Goal: Task Accomplishment & Management: Use online tool/utility

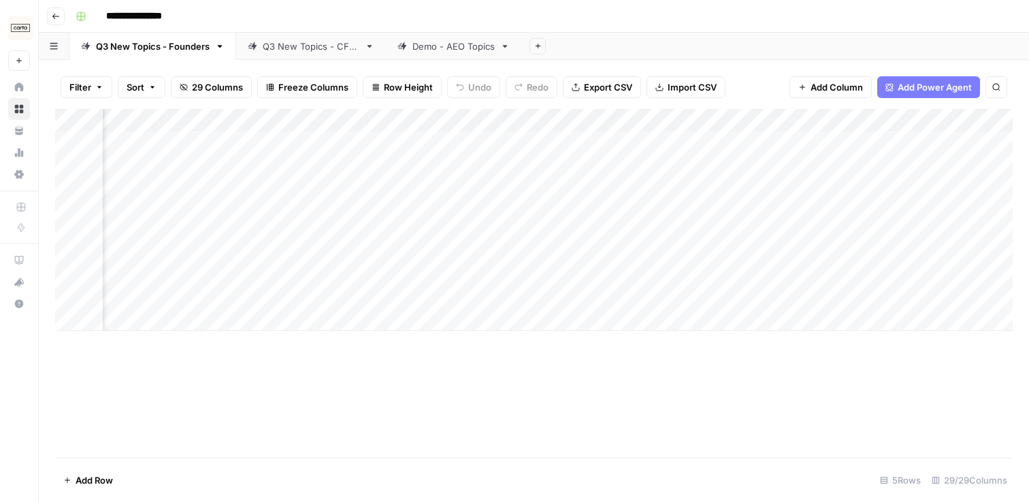
scroll to position [0, 322]
click at [758, 122] on div "Add Column" at bounding box center [534, 220] width 958 height 222
click at [772, 150] on span "All Rows" at bounding box center [807, 152] width 86 height 14
click at [293, 43] on div "Q3 New Topics - CFOs" at bounding box center [311, 46] width 97 height 14
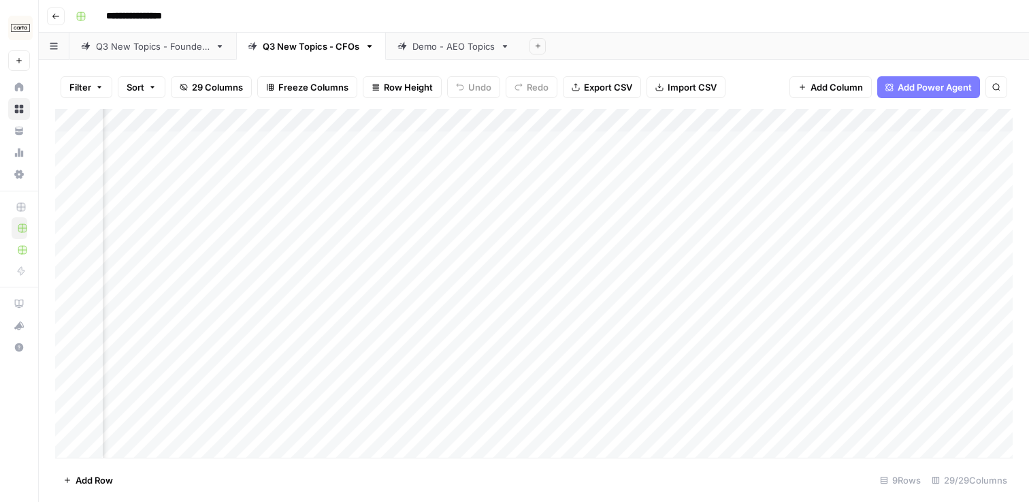
scroll to position [0, 438]
click at [587, 151] on div "Add Column" at bounding box center [534, 283] width 958 height 349
click at [643, 142] on div "Add Column" at bounding box center [534, 283] width 958 height 349
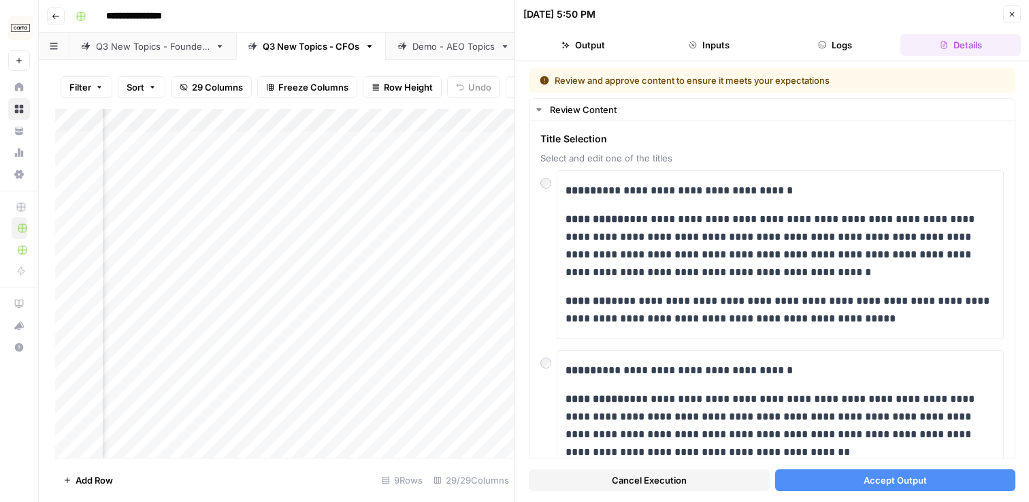
click at [831, 479] on button "Accept Output" at bounding box center [895, 480] width 241 height 22
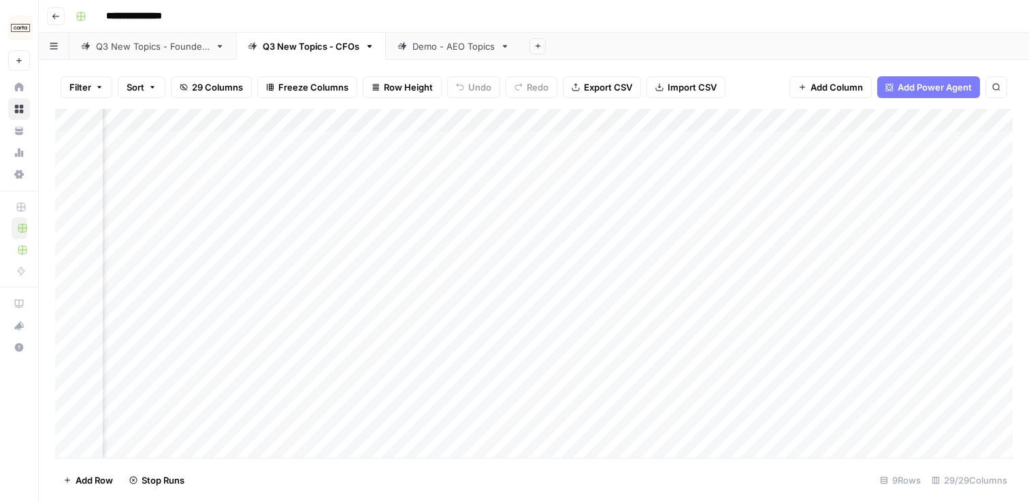
scroll to position [0, 223]
click at [860, 178] on div "Add Column" at bounding box center [534, 283] width 958 height 349
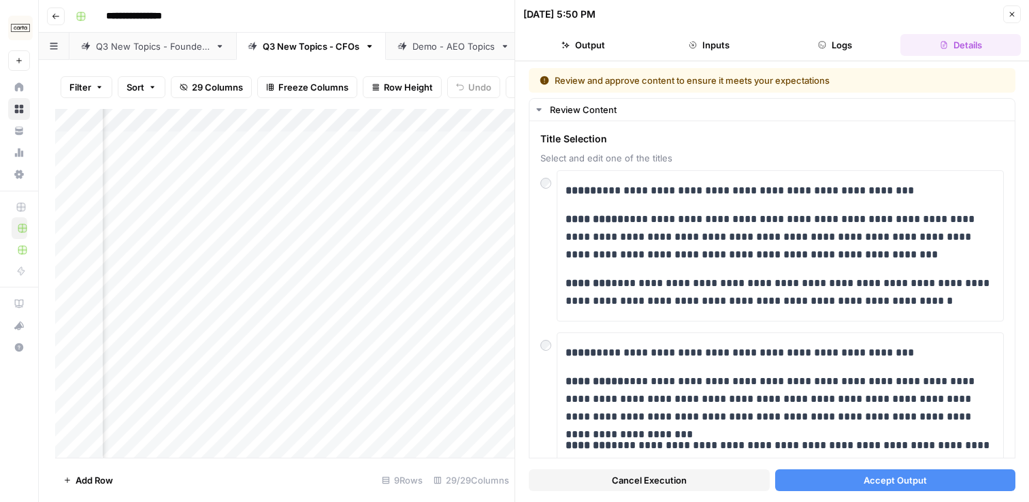
click at [1008, 15] on icon "button" at bounding box center [1012, 14] width 8 height 8
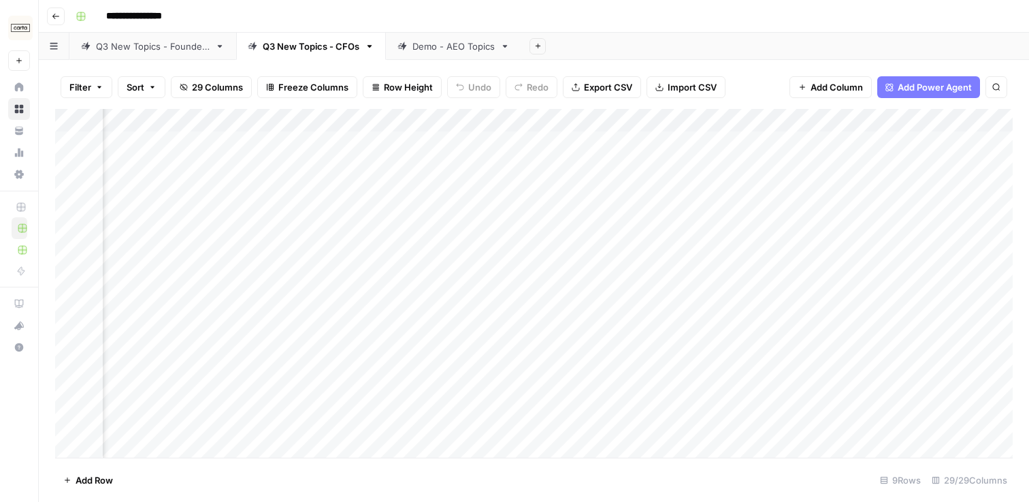
scroll to position [0, 314]
click at [762, 214] on div "Add Column" at bounding box center [534, 283] width 958 height 349
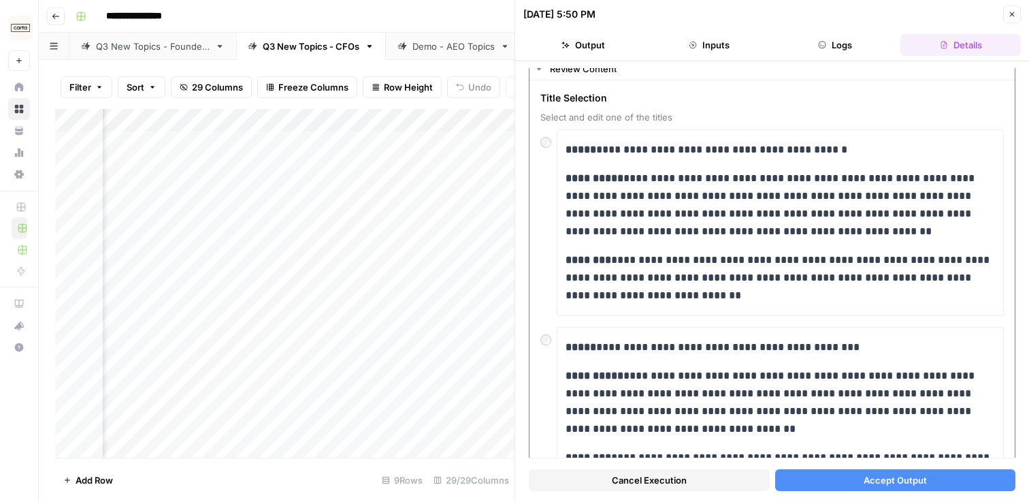
scroll to position [10, 0]
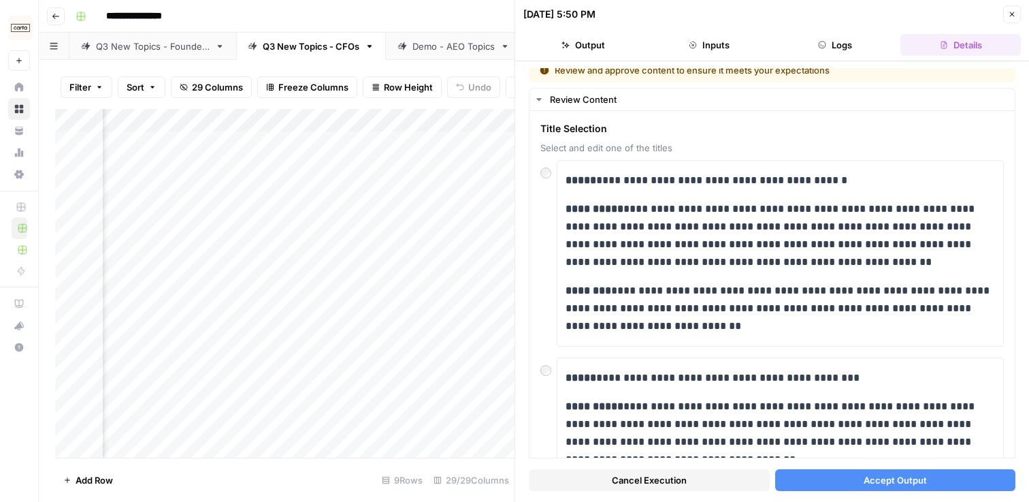
click at [858, 484] on button "Accept Output" at bounding box center [895, 480] width 241 height 22
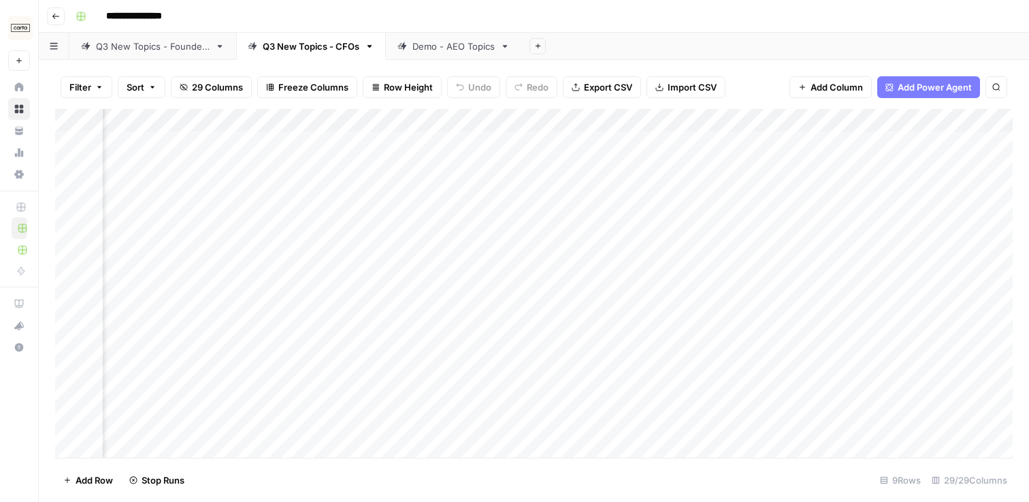
scroll to position [0, 314]
click at [764, 246] on div "Add Column" at bounding box center [534, 283] width 958 height 349
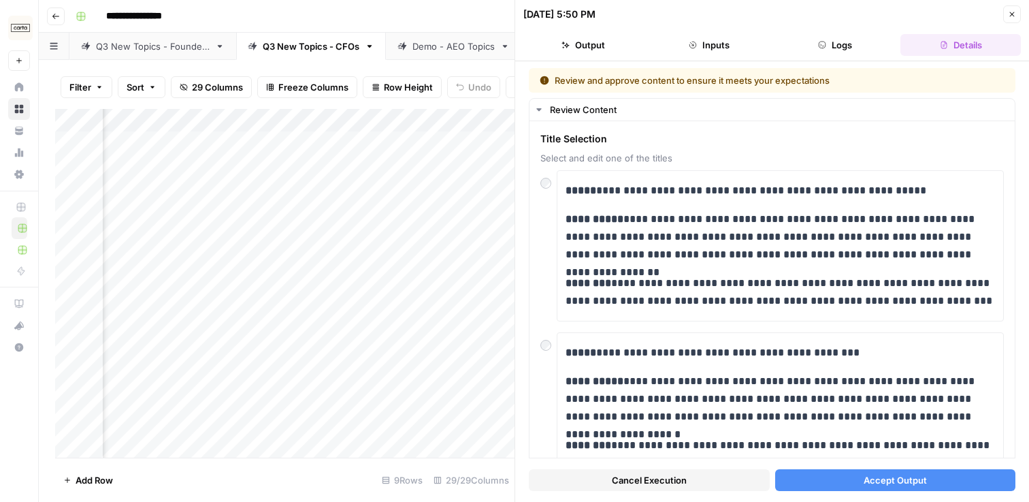
click at [807, 472] on button "Accept Output" at bounding box center [895, 480] width 241 height 22
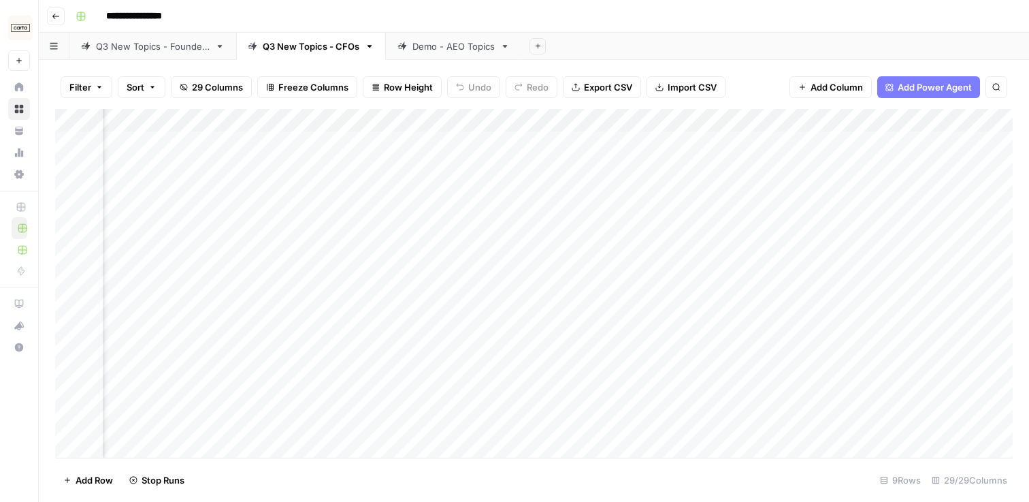
scroll to position [0, 399]
click at [682, 284] on div "Add Column" at bounding box center [534, 283] width 958 height 349
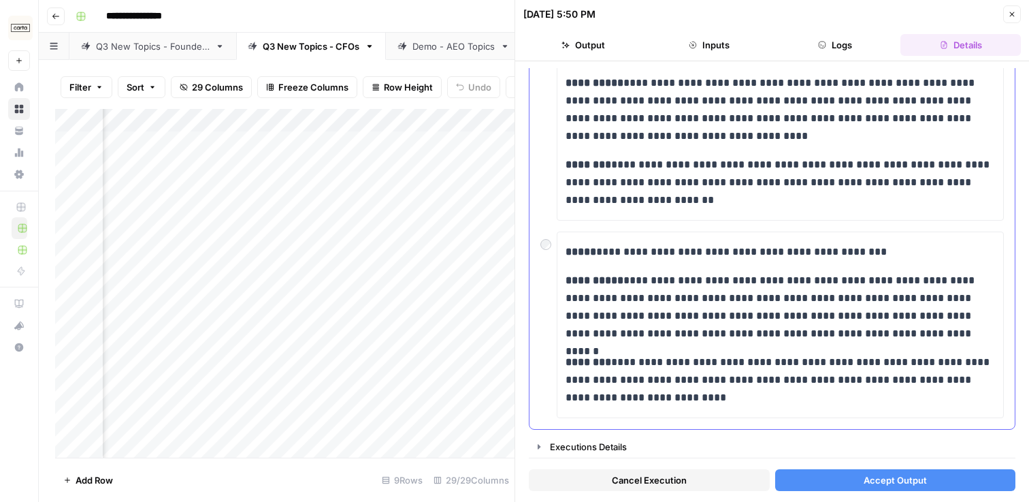
scroll to position [676, 0]
click at [700, 325] on p "**********" at bounding box center [781, 306] width 430 height 71
click at [885, 480] on span "Accept Output" at bounding box center [895, 480] width 63 height 14
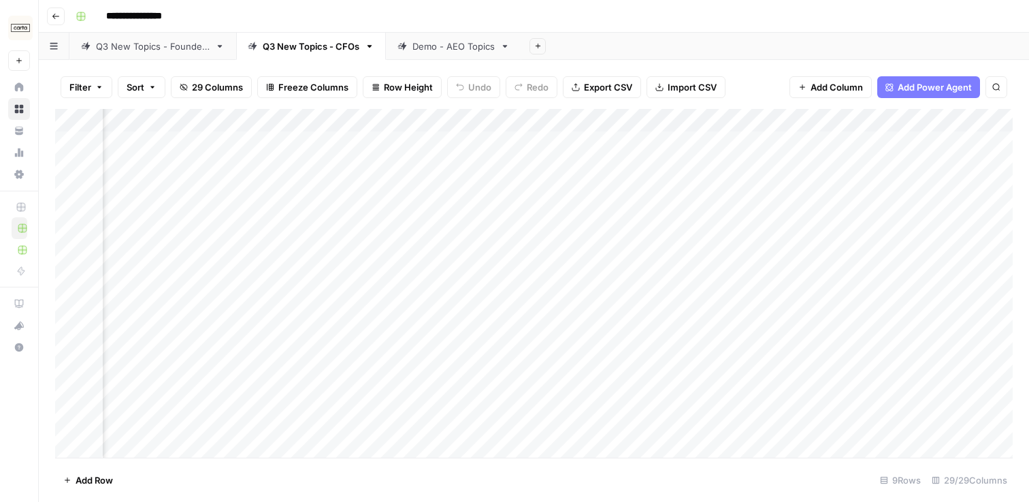
scroll to position [0, 465]
click at [617, 320] on div "Add Column" at bounding box center [534, 283] width 958 height 349
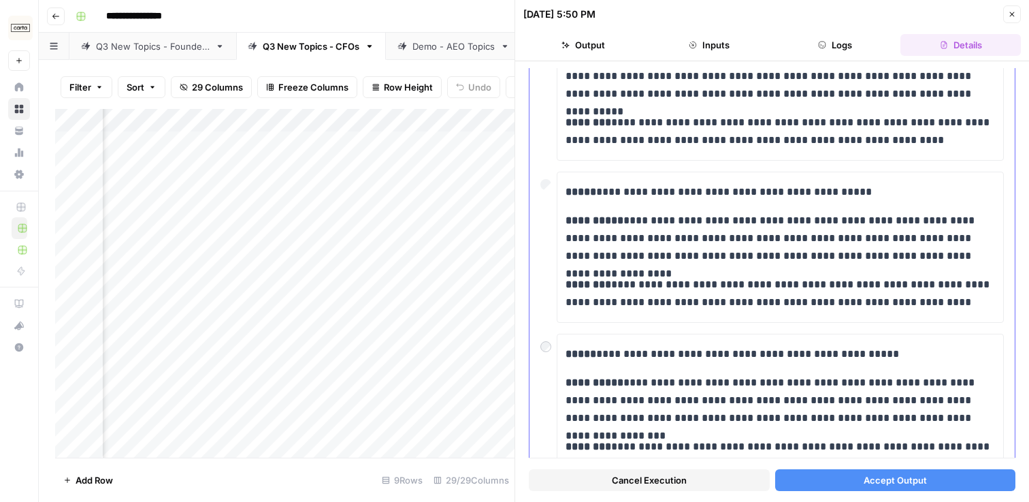
scroll to position [343, 0]
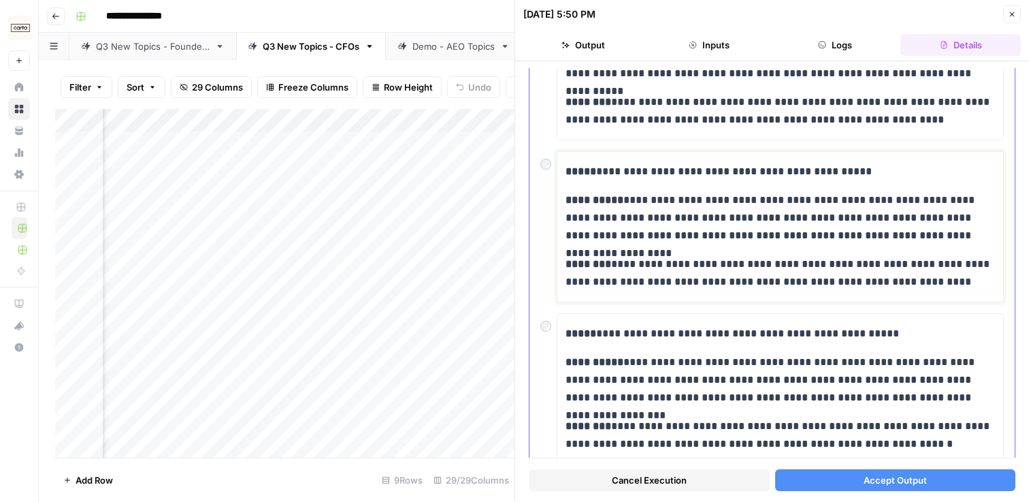
drag, startPoint x: 611, startPoint y: 172, endPoint x: 602, endPoint y: 172, distance: 9.5
click at [602, 172] on p "**********" at bounding box center [781, 172] width 430 height 18
click at [1021, 199] on div "**********" at bounding box center [772, 281] width 514 height 440
click at [866, 482] on span "Accept Output" at bounding box center [895, 480] width 63 height 14
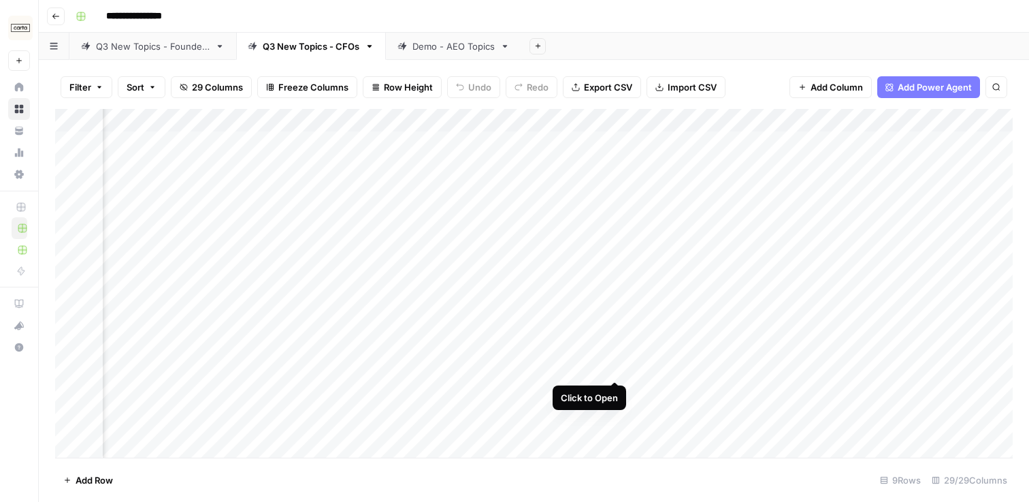
click at [614, 355] on div "Add Column" at bounding box center [534, 283] width 958 height 349
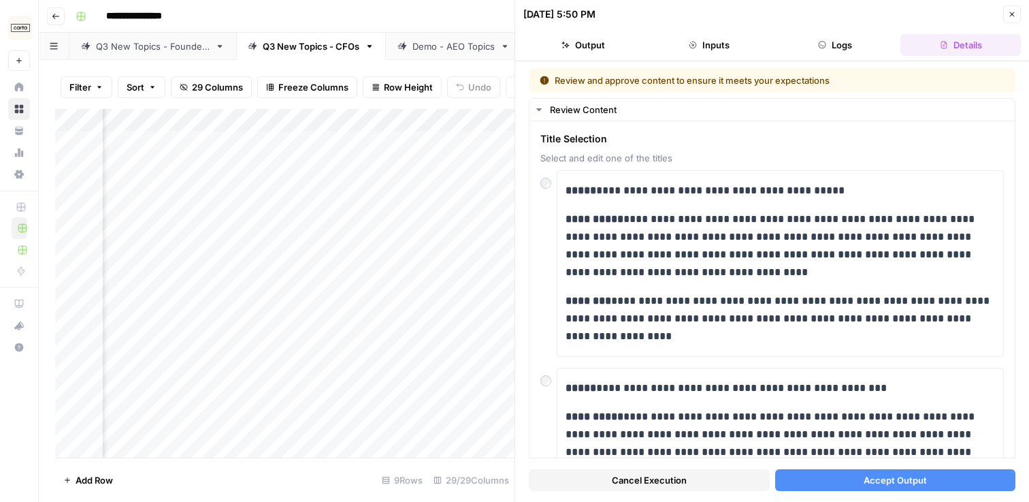
click at [893, 484] on span "Accept Output" at bounding box center [895, 480] width 63 height 14
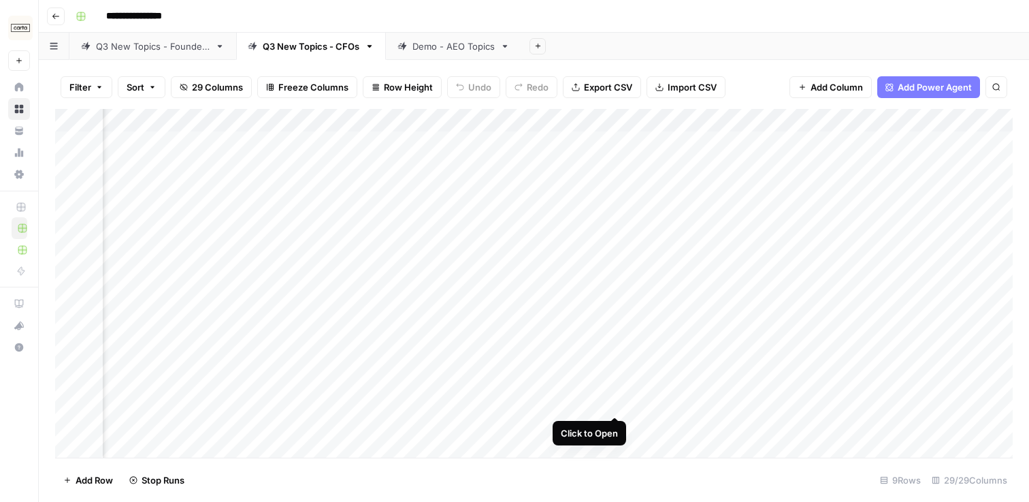
click at [615, 393] on div "Add Column" at bounding box center [534, 283] width 958 height 349
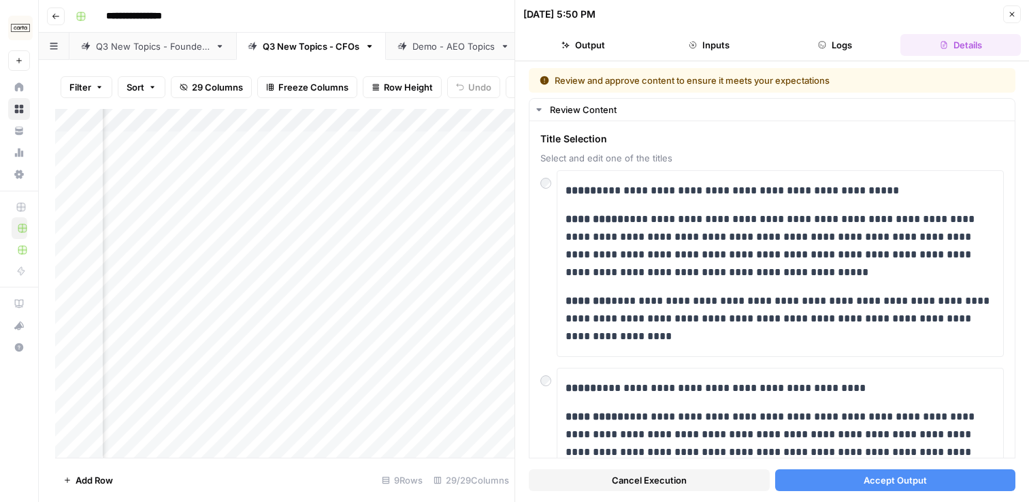
click at [854, 481] on button "Accept Output" at bounding box center [895, 480] width 241 height 22
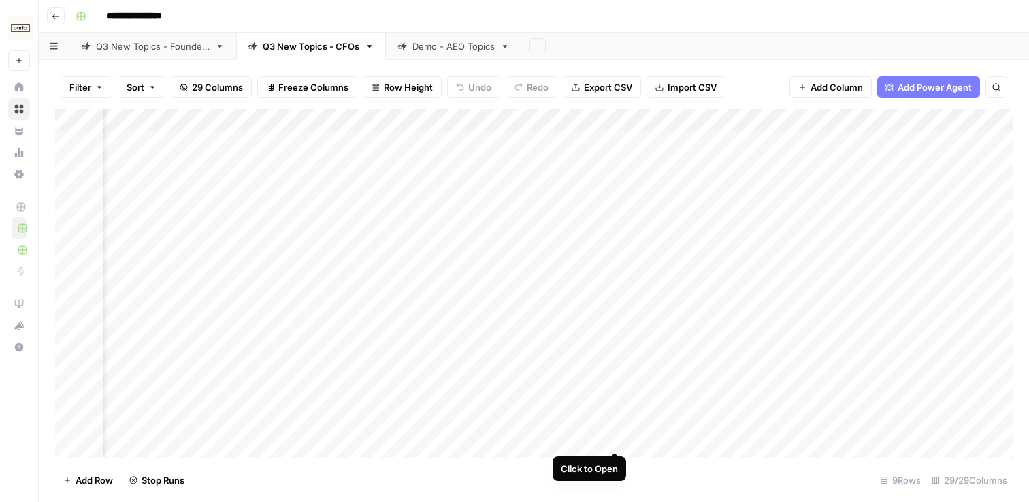
click at [612, 426] on div "Add Column" at bounding box center [534, 283] width 958 height 349
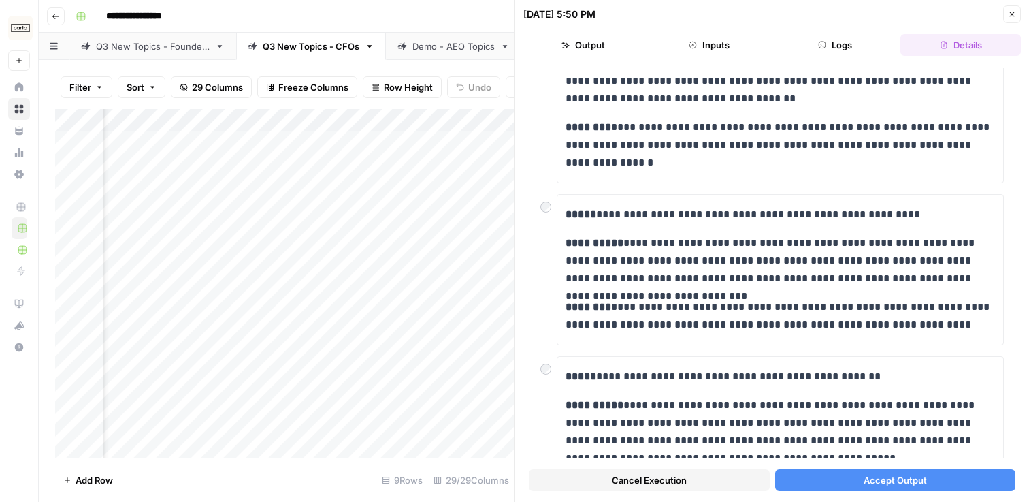
scroll to position [176, 0]
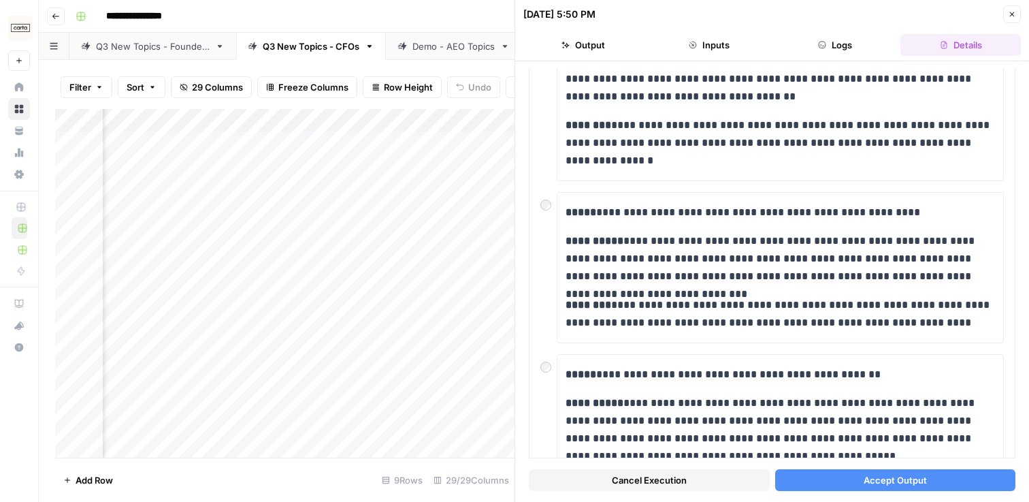
click at [838, 480] on button "Accept Output" at bounding box center [895, 480] width 241 height 22
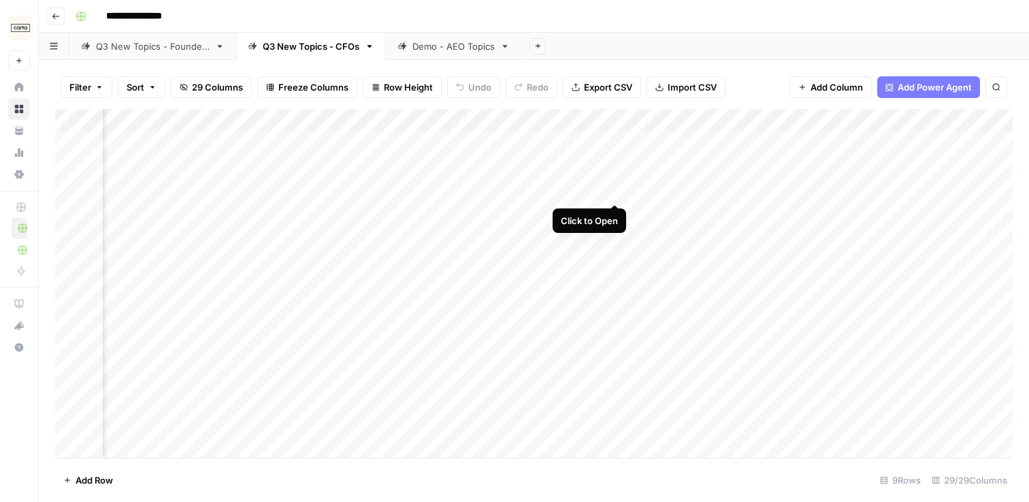
click at [615, 175] on div "Add Column" at bounding box center [534, 283] width 958 height 349
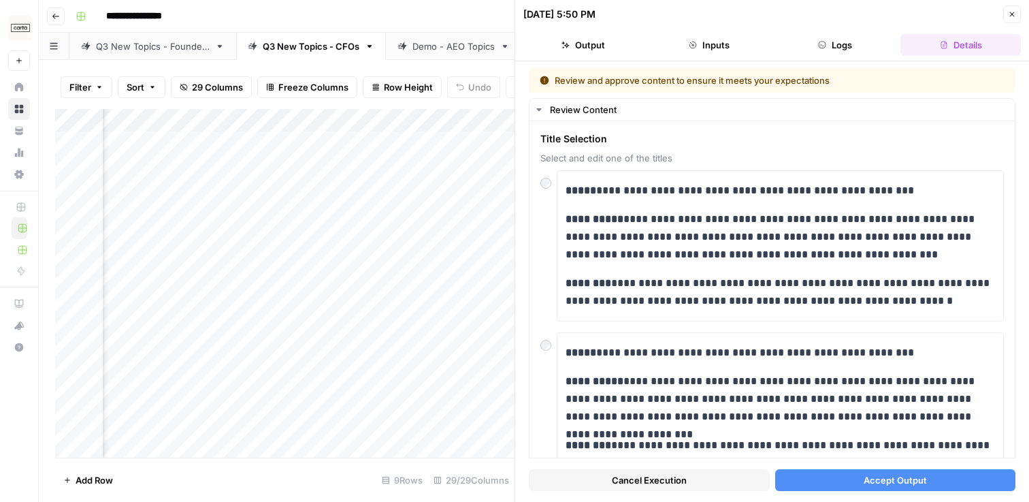
click at [875, 487] on button "Accept Output" at bounding box center [895, 480] width 241 height 22
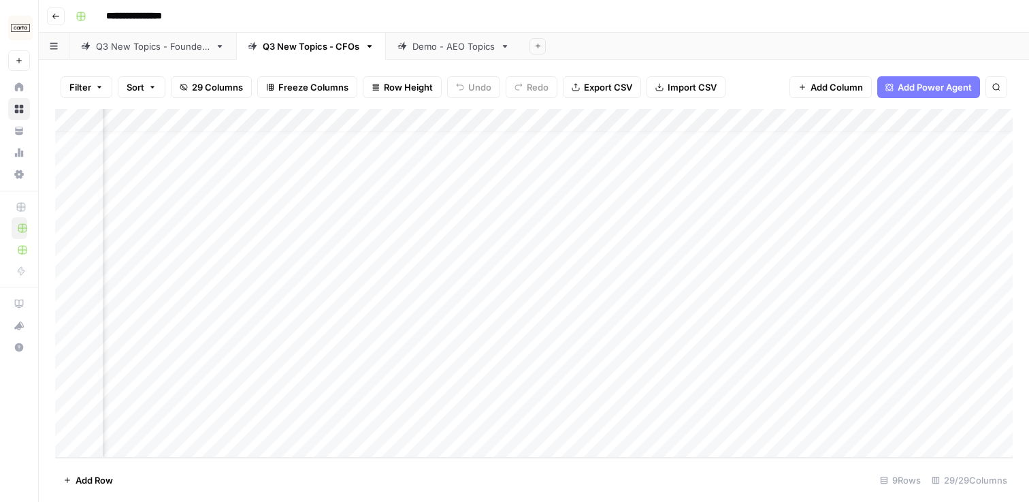
scroll to position [15, 636]
click at [148, 39] on div "Q3 New Topics - Founders" at bounding box center [153, 46] width 114 height 14
click at [652, 145] on div "Add Column" at bounding box center [534, 220] width 958 height 222
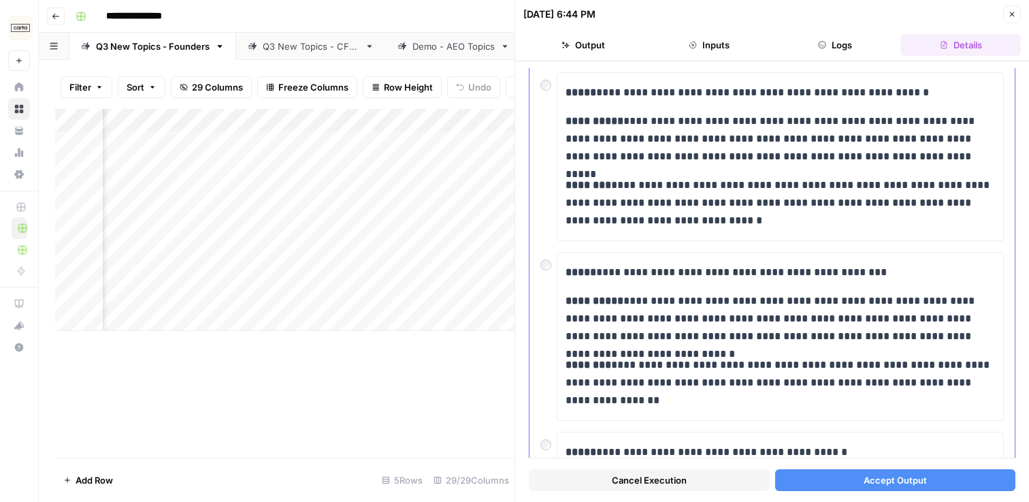
scroll to position [282, 0]
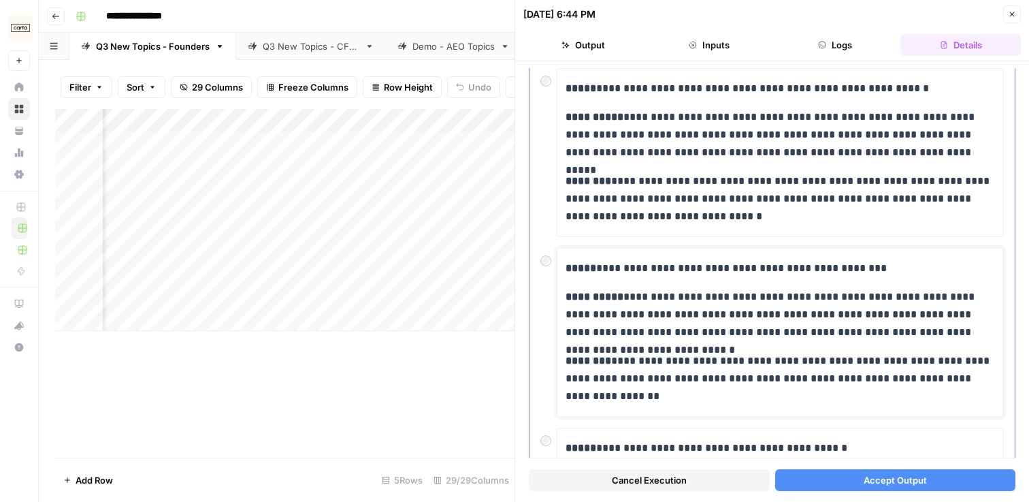
click at [690, 277] on div "**********" at bounding box center [781, 332] width 430 height 157
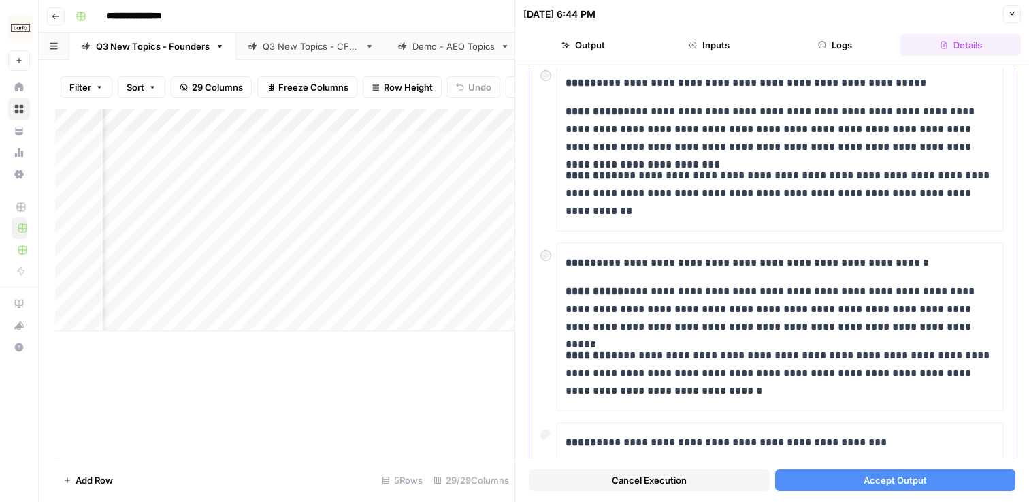
scroll to position [73, 0]
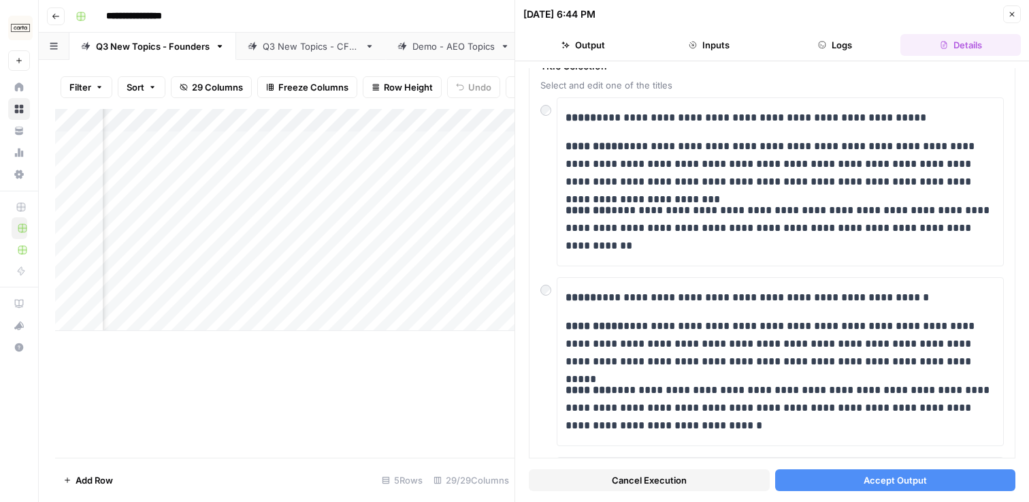
click at [855, 483] on button "Accept Output" at bounding box center [895, 480] width 241 height 22
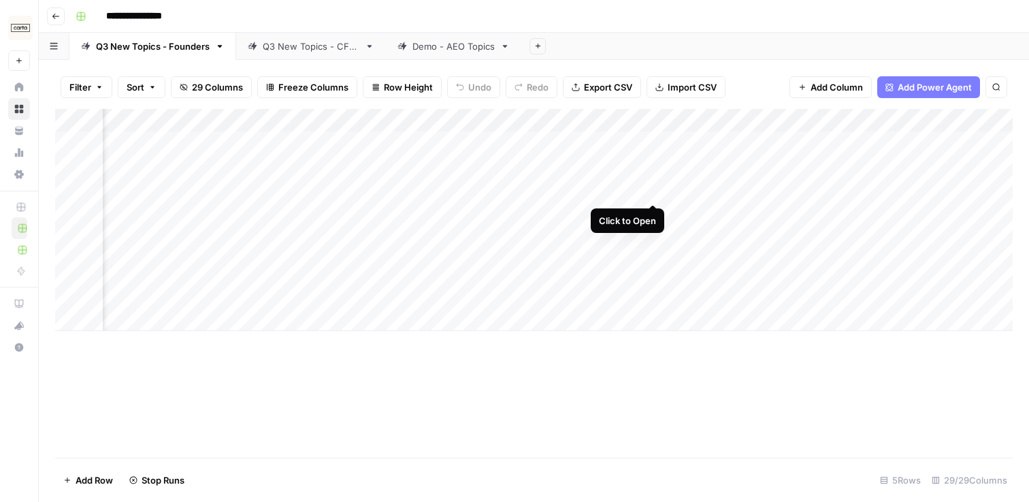
click at [653, 179] on div "Add Column" at bounding box center [534, 220] width 958 height 222
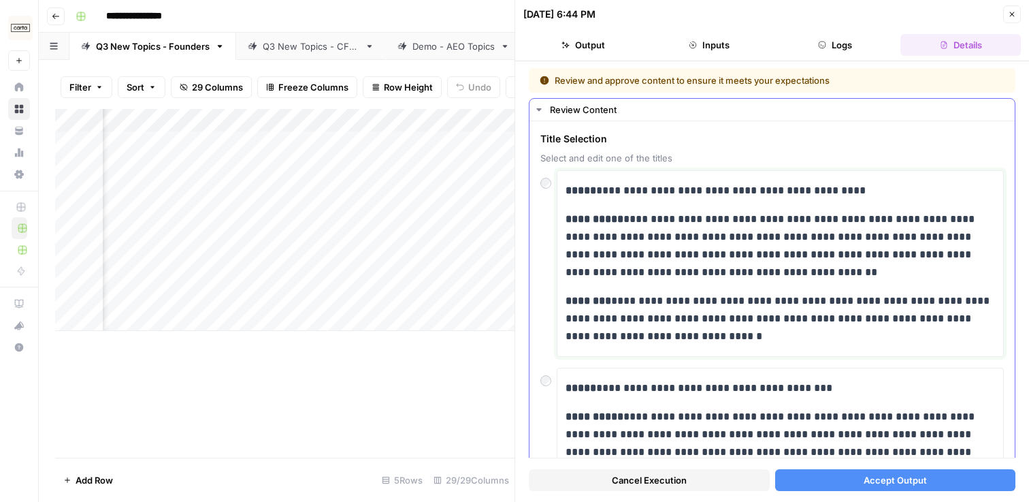
click at [657, 193] on p "**********" at bounding box center [781, 191] width 430 height 18
click at [762, 192] on p "**********" at bounding box center [781, 191] width 430 height 18
click at [869, 196] on p "**********" at bounding box center [781, 191] width 430 height 18
click at [826, 481] on button "Accept Output" at bounding box center [895, 480] width 241 height 22
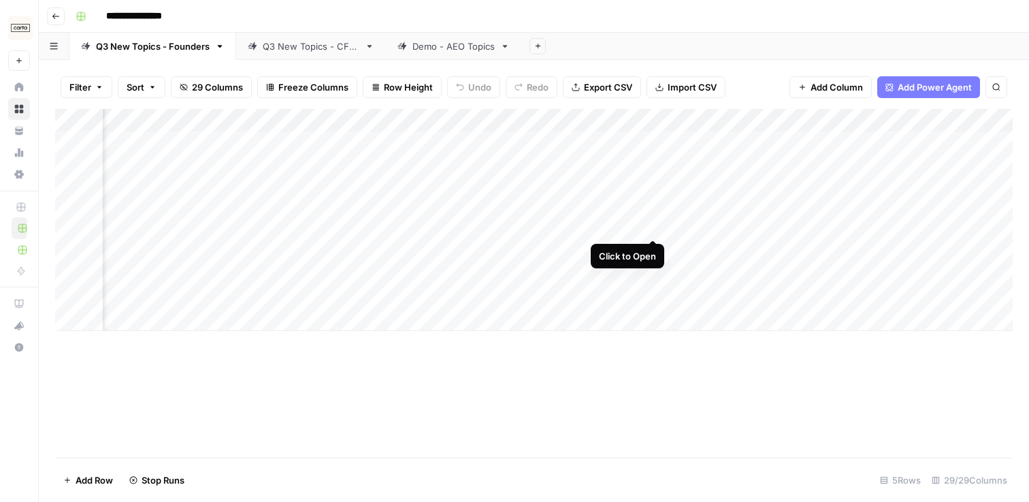
click at [651, 211] on div "Add Column" at bounding box center [534, 220] width 958 height 222
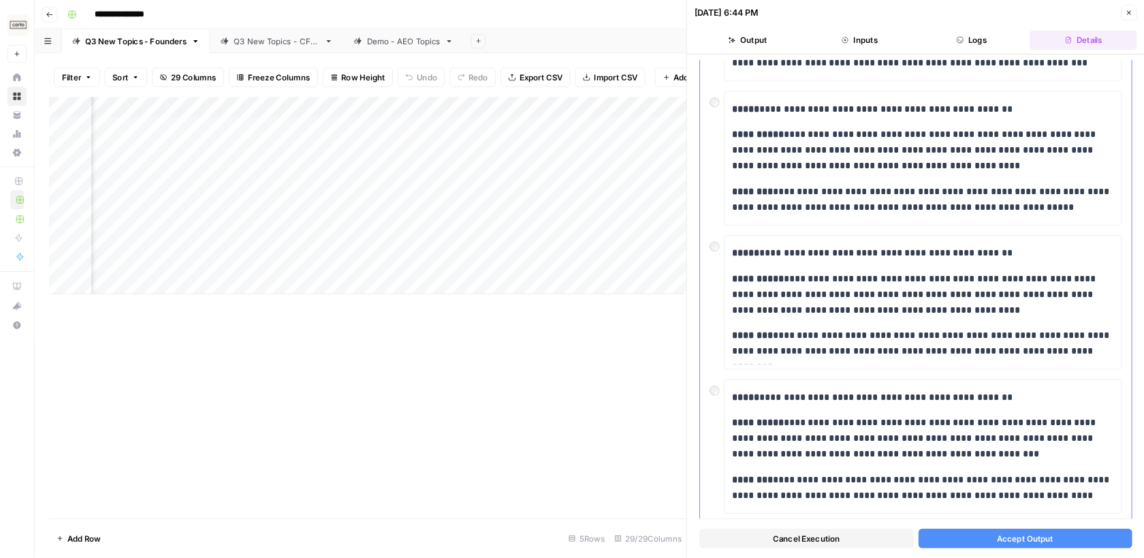
scroll to position [421, 0]
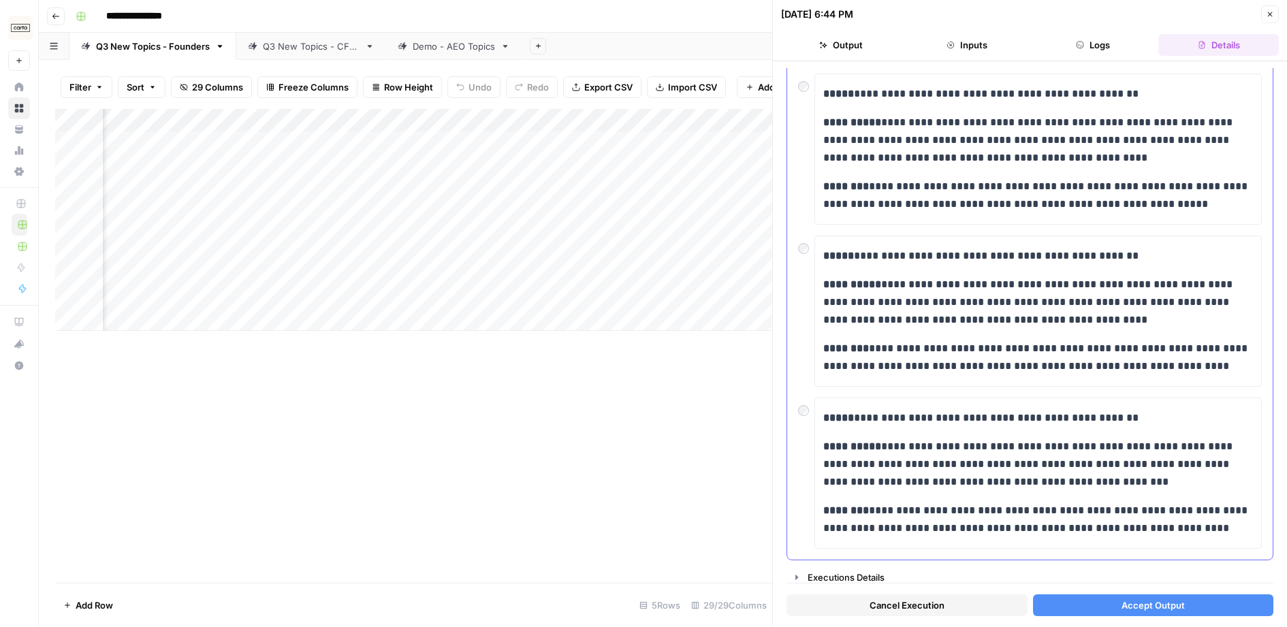
click at [804, 253] on div "**********" at bounding box center [1030, 311] width 464 height 151
click at [800, 251] on div "**********" at bounding box center [1030, 311] width 464 height 151
click at [1029, 501] on button "Accept Output" at bounding box center [1153, 605] width 241 height 22
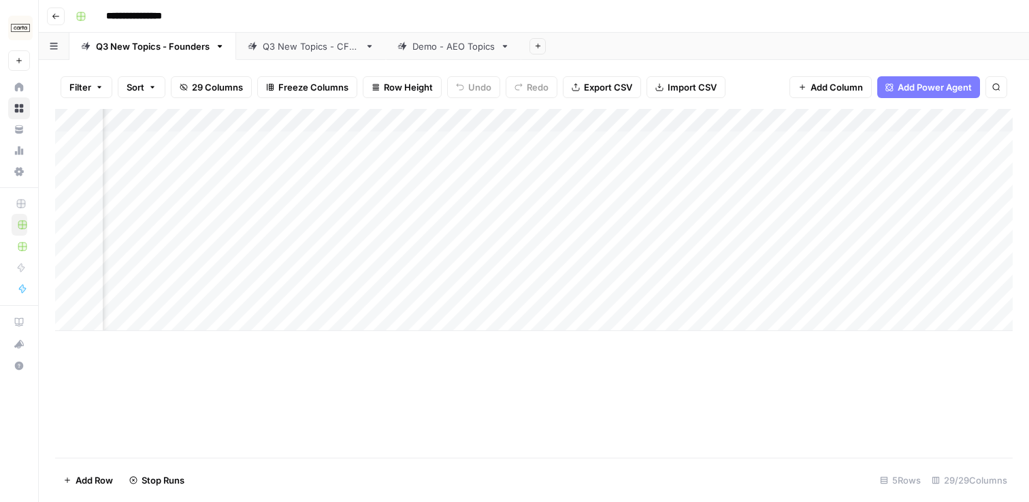
scroll to position [0, 427]
click at [653, 249] on div "Add Column" at bounding box center [534, 220] width 958 height 222
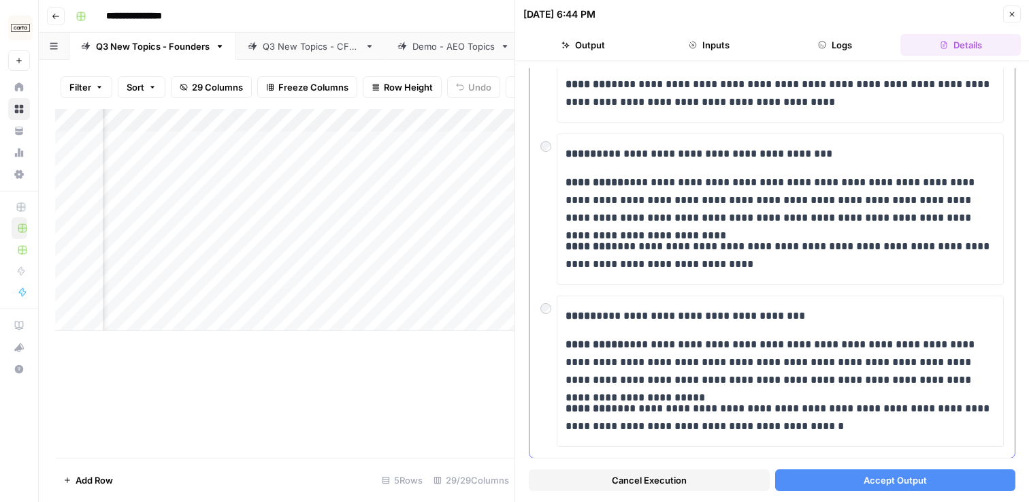
scroll to position [570, 0]
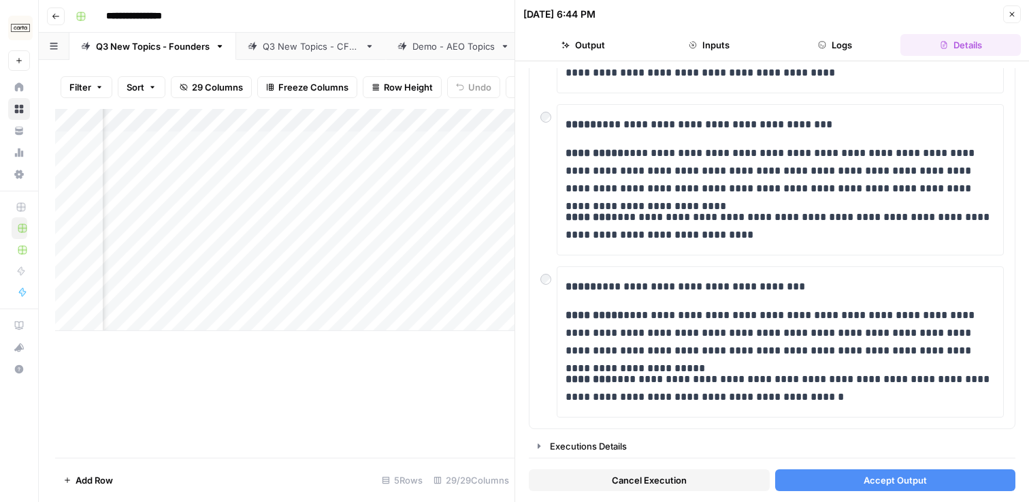
click at [1009, 14] on icon "button" at bounding box center [1012, 14] width 8 height 8
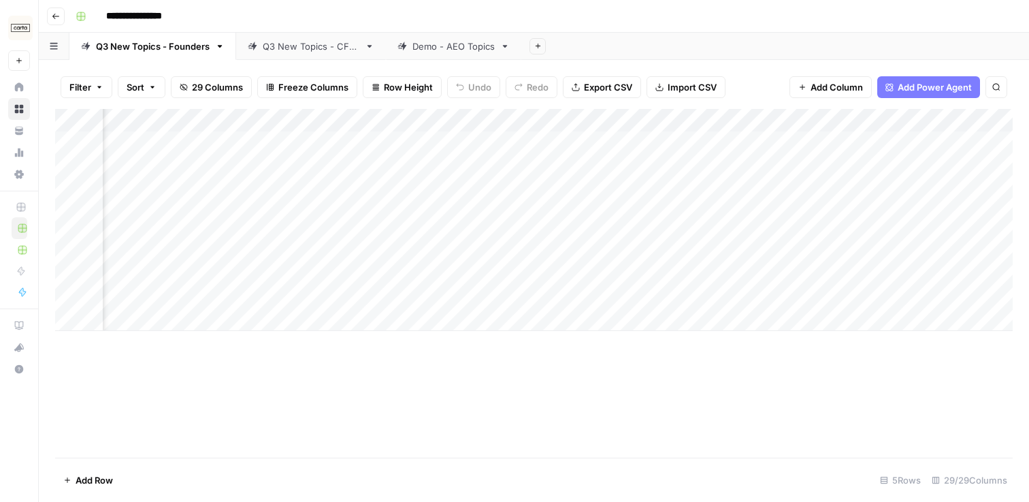
scroll to position [0, 1261]
click at [769, 143] on div "Add Column" at bounding box center [534, 220] width 958 height 222
click at [711, 177] on div "Add Column" at bounding box center [534, 220] width 958 height 222
click at [711, 210] on div "Add Column" at bounding box center [534, 220] width 958 height 222
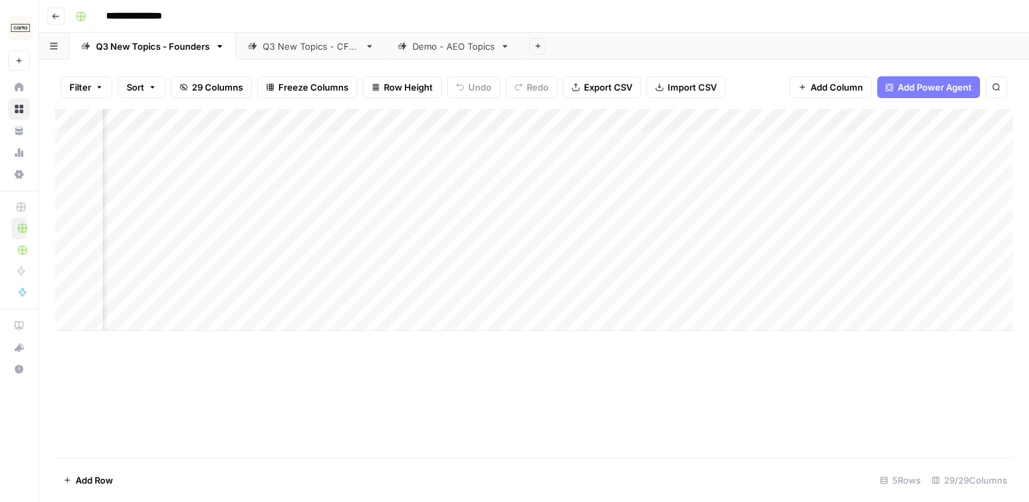
scroll to position [0, 1585]
click at [442, 176] on div "Add Column" at bounding box center [534, 220] width 958 height 222
click at [326, 60] on div "Filter Sort 29 Columns Freeze Columns Row Height Undo Redo Export CSV Import CS…" at bounding box center [534, 281] width 990 height 442
click at [326, 50] on div "Q3 New Topics - CFOs" at bounding box center [311, 46] width 97 height 14
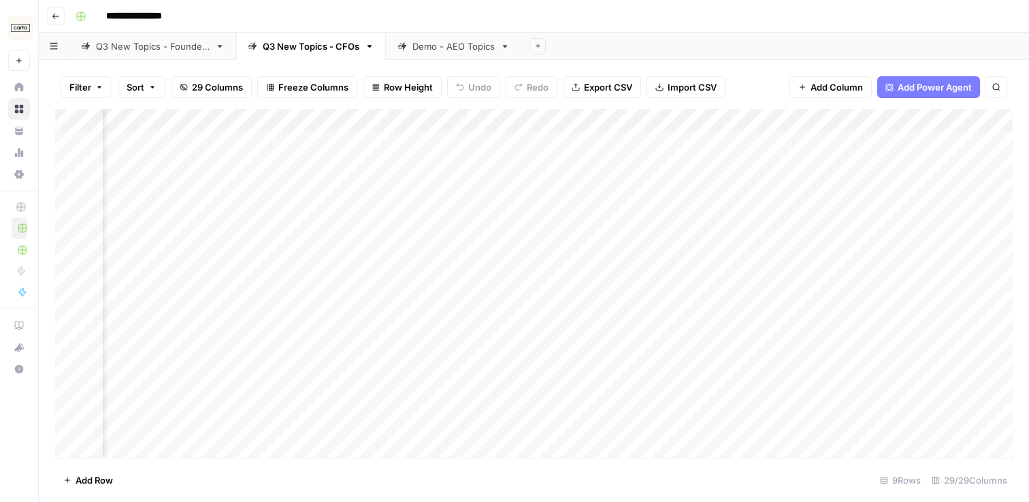
scroll to position [0, 412]
click at [611, 425] on div "Add Column" at bounding box center [534, 283] width 958 height 349
click at [579, 421] on div "Add Column" at bounding box center [534, 283] width 958 height 349
click at [556, 425] on body "**********" at bounding box center [514, 251] width 1029 height 502
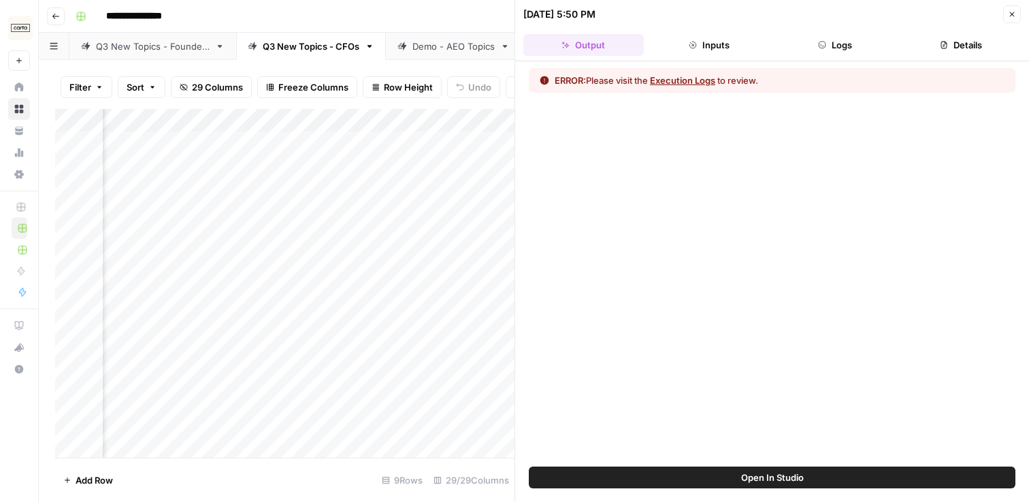
click at [675, 82] on button "Execution Logs" at bounding box center [682, 81] width 65 height 14
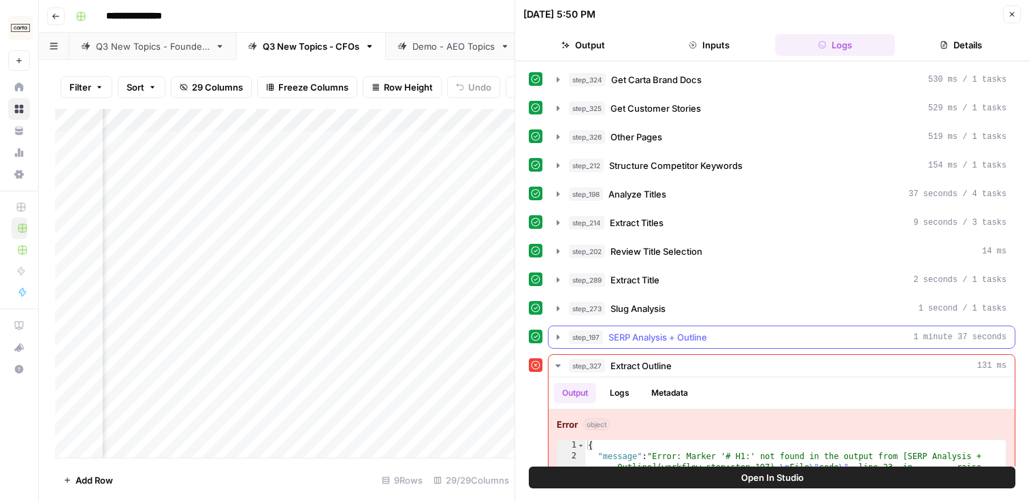
scroll to position [65, 0]
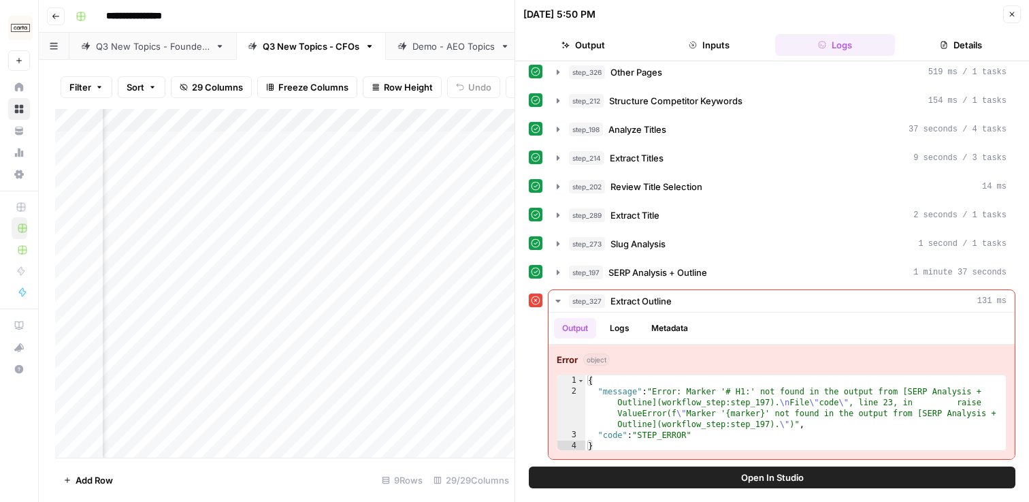
click at [1012, 14] on icon "button" at bounding box center [1012, 14] width 5 height 5
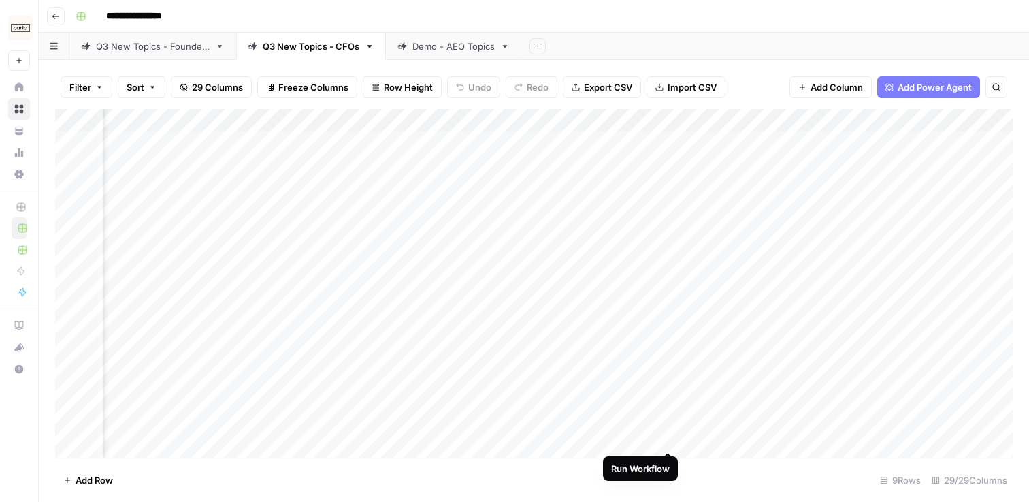
click at [668, 427] on div "Add Column" at bounding box center [534, 283] width 958 height 349
click at [186, 47] on div "Q3 New Topics - Founders" at bounding box center [153, 46] width 114 height 14
click at [692, 142] on div "Add Column" at bounding box center [534, 220] width 958 height 222
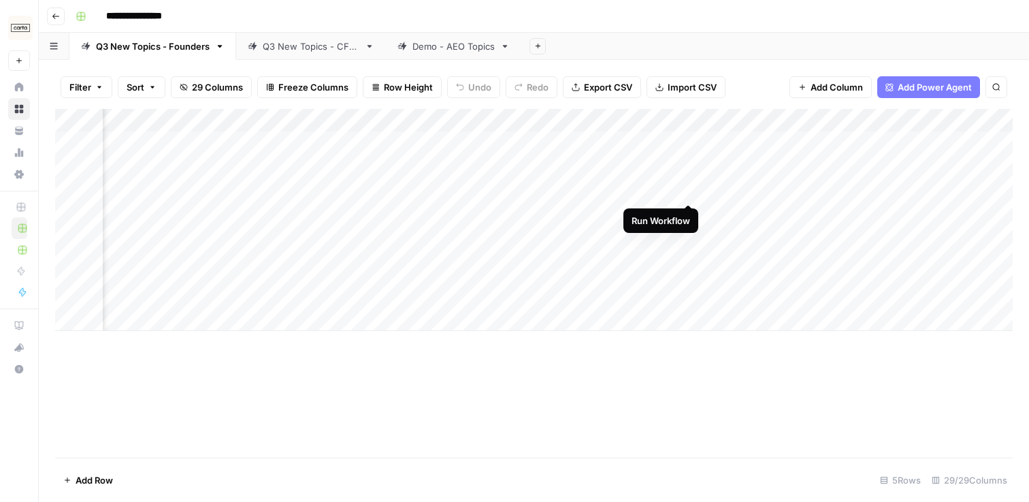
click at [692, 179] on div "Add Column" at bounding box center [534, 220] width 958 height 222
click at [690, 213] on div "Add Column" at bounding box center [534, 220] width 958 height 222
click at [325, 52] on div "Q3 New Topics - CFOs" at bounding box center [311, 46] width 97 height 14
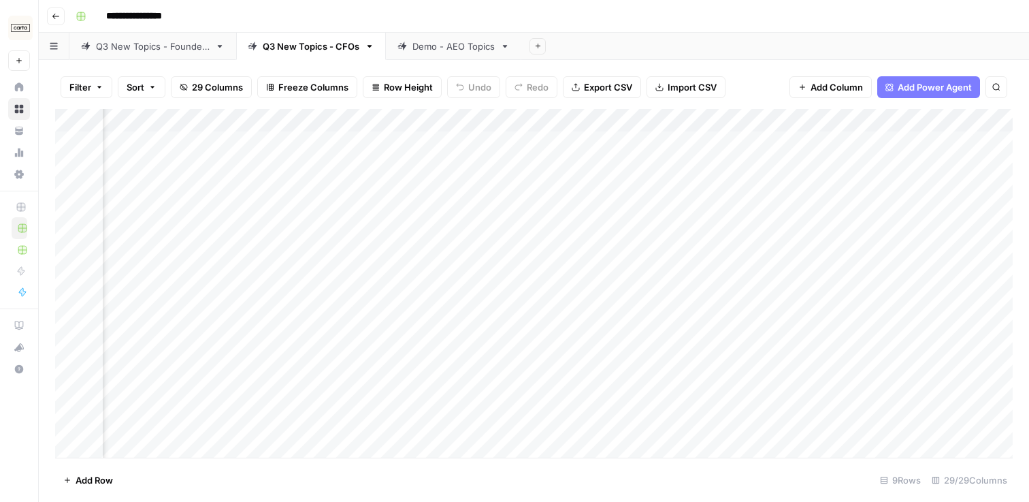
click at [387, 424] on div "Add Column" at bounding box center [534, 283] width 958 height 349
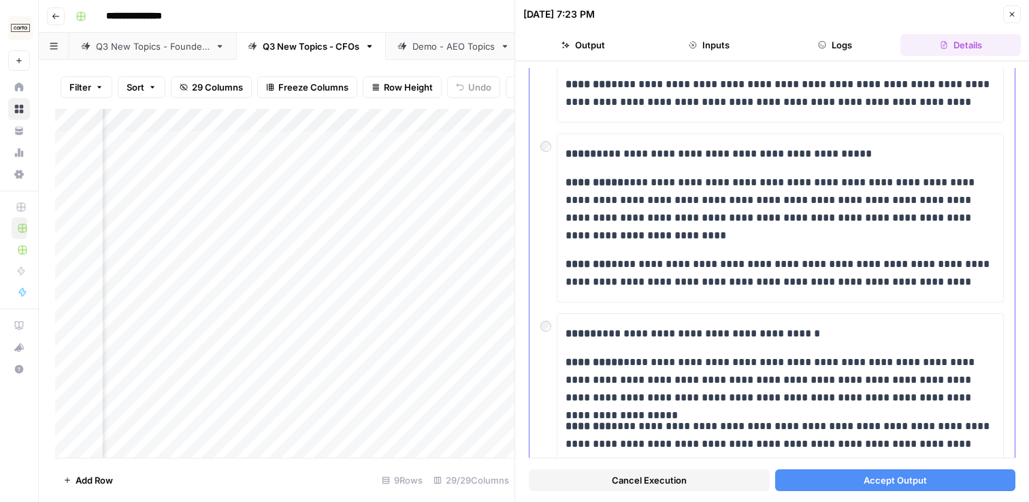
scroll to position [9, 0]
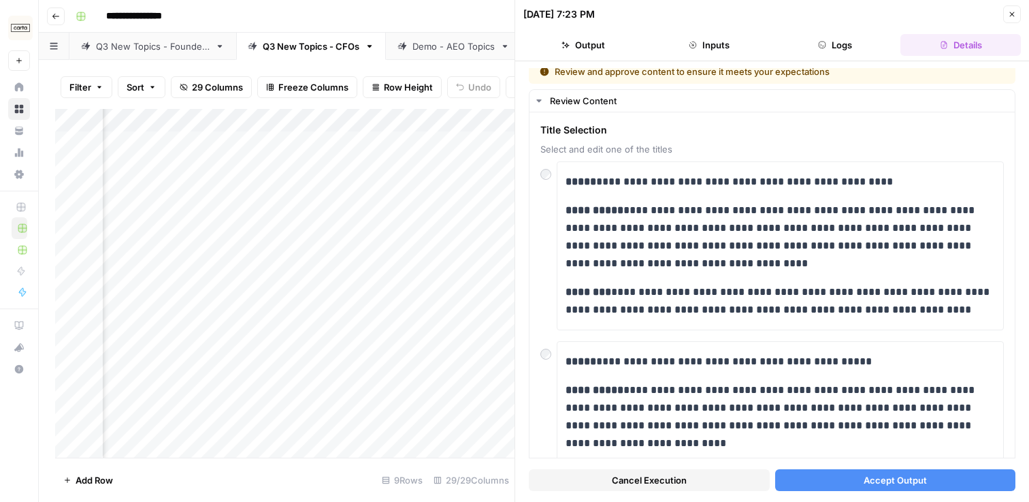
click at [853, 478] on button "Accept Output" at bounding box center [895, 480] width 241 height 22
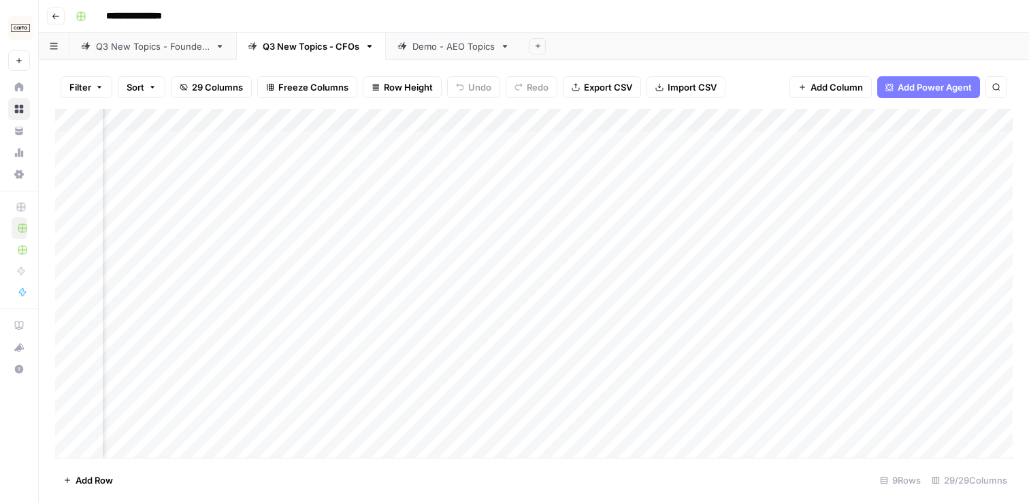
click at [131, 35] on link "Q3 New Topics - Founders" at bounding box center [152, 46] width 167 height 27
click at [255, 50] on div "Q3 New Topics - CFOs" at bounding box center [304, 46] width 112 height 14
click at [190, 44] on div "Q3 New Topics - Founders" at bounding box center [153, 46] width 114 height 14
click at [163, 317] on div "Add Column" at bounding box center [534, 220] width 958 height 222
click at [155, 314] on textarea at bounding box center [211, 320] width 218 height 19
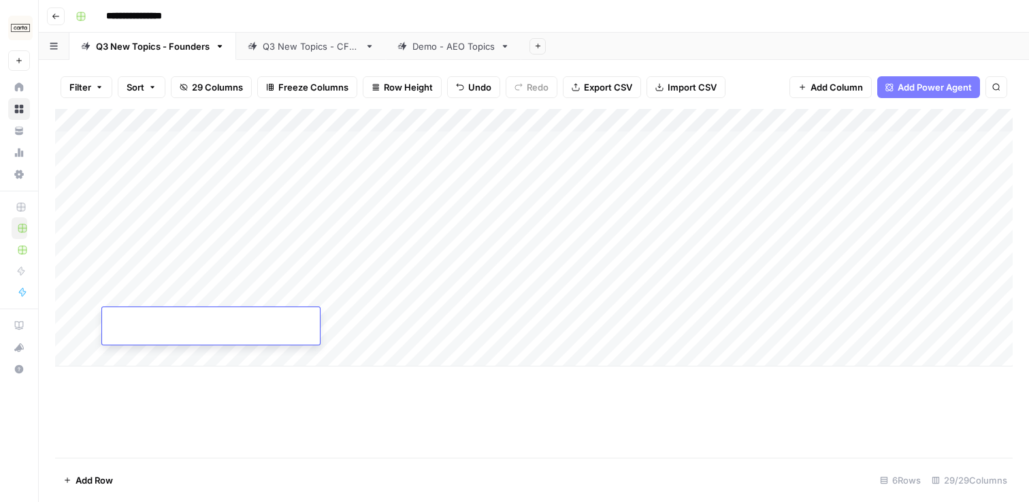
type textarea "**********"
click at [178, 320] on textarea "**********" at bounding box center [211, 320] width 218 height 19
click at [231, 385] on div "Add Column" at bounding box center [534, 283] width 958 height 349
click at [282, 324] on div "Add Column" at bounding box center [534, 237] width 958 height 257
click at [328, 318] on div "Add Column" at bounding box center [534, 237] width 958 height 257
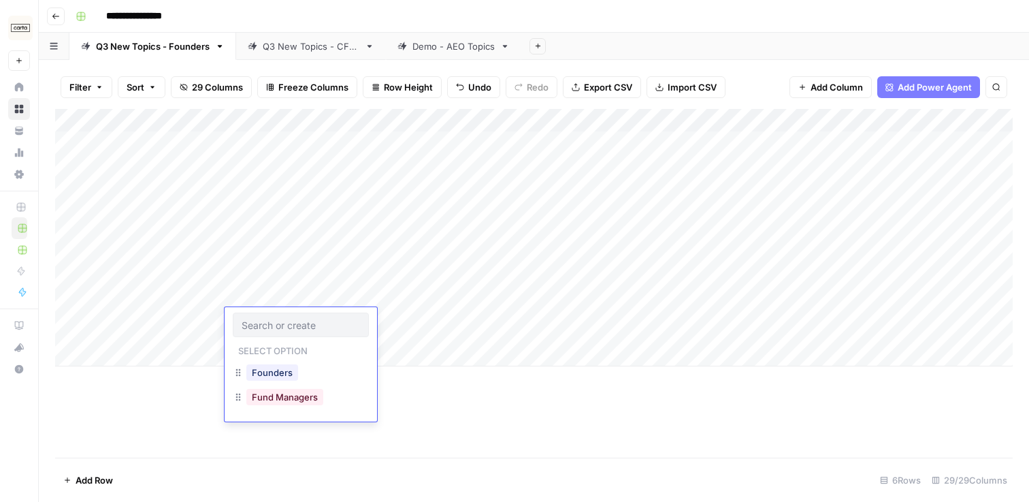
click at [300, 371] on div "Founders" at bounding box center [301, 373] width 136 height 25
click at [290, 368] on button "Founders" at bounding box center [272, 372] width 52 height 16
click at [404, 319] on div "Add Column" at bounding box center [534, 237] width 958 height 257
click at [280, 54] on link "Q3 New Topics - CFOs" at bounding box center [311, 46] width 150 height 27
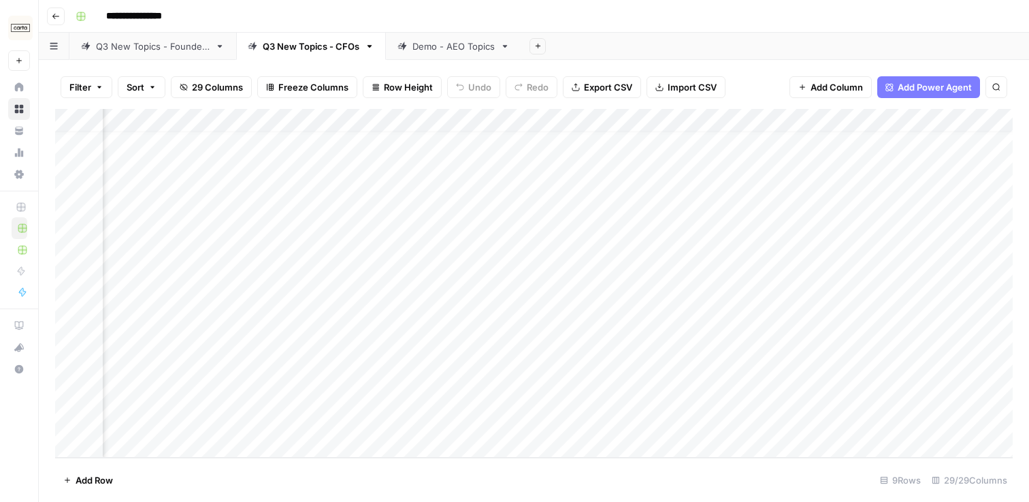
scroll to position [15, 1349]
click at [680, 123] on div "Add Column" at bounding box center [534, 283] width 958 height 349
click at [703, 155] on span "All Rows" at bounding box center [729, 152] width 86 height 14
click at [177, 50] on div "Q3 New Topics - Founders" at bounding box center [153, 46] width 114 height 14
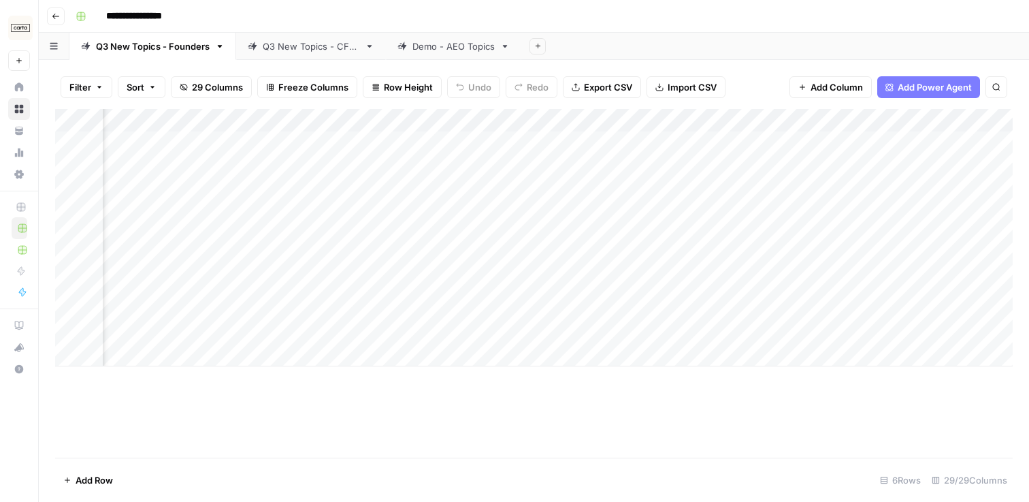
click at [255, 55] on link "Q3 New Topics - CFOs" at bounding box center [311, 46] width 150 height 27
click at [188, 51] on div "Q3 New Topics - Founders" at bounding box center [153, 46] width 114 height 14
